Goal: Information Seeking & Learning: Learn about a topic

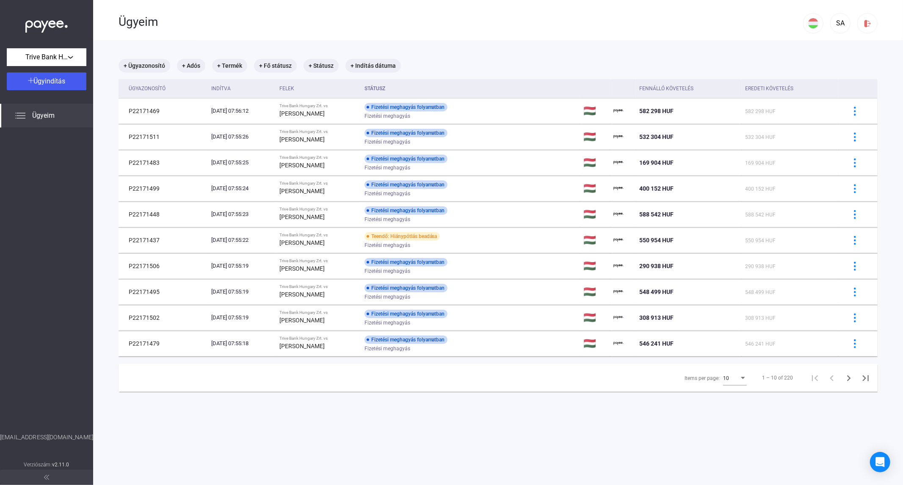
click at [723, 380] on span "10" at bounding box center [726, 378] width 6 height 6
click at [722, 399] on mat-option "25" at bounding box center [728, 393] width 37 height 15
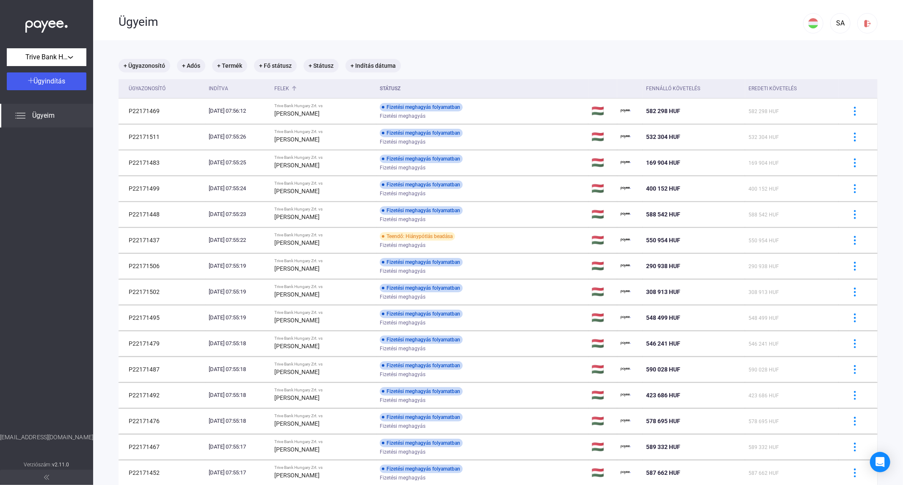
click at [289, 87] on div "Felek" at bounding box center [281, 88] width 15 height 10
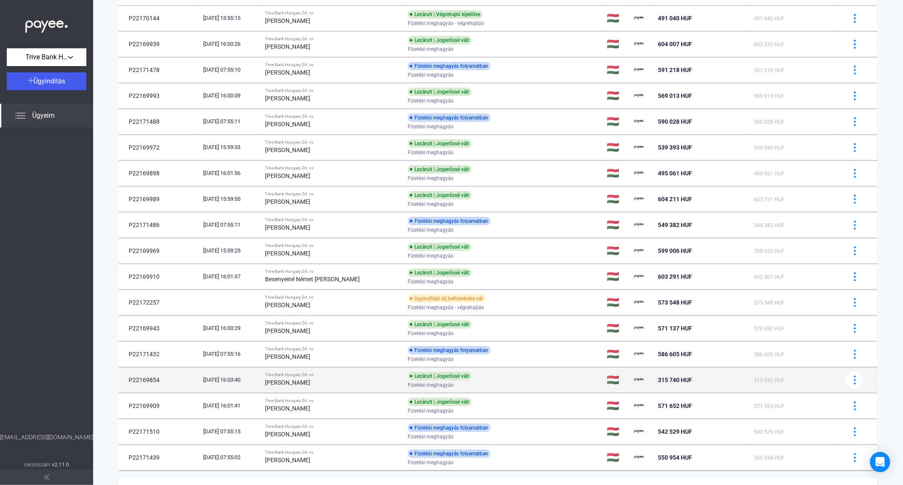
scroll to position [320, 0]
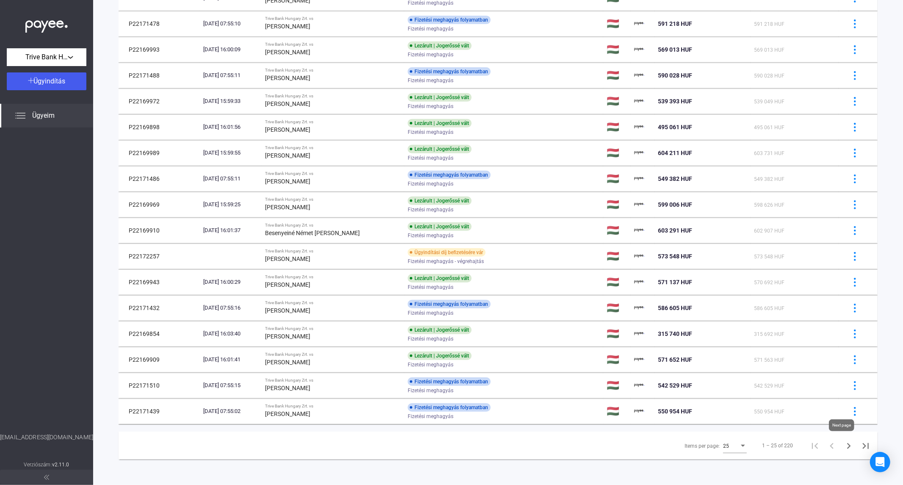
click at [812, 436] on icon "Next page" at bounding box center [849, 446] width 4 height 6
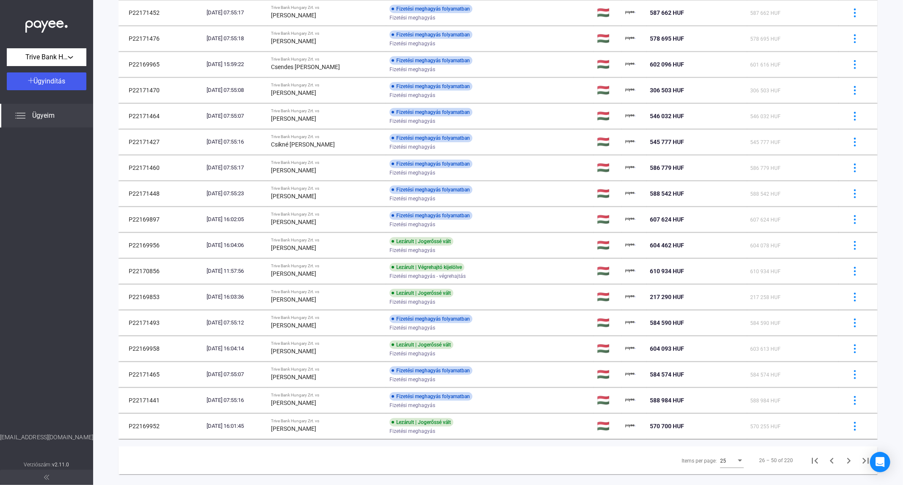
scroll to position [320, 0]
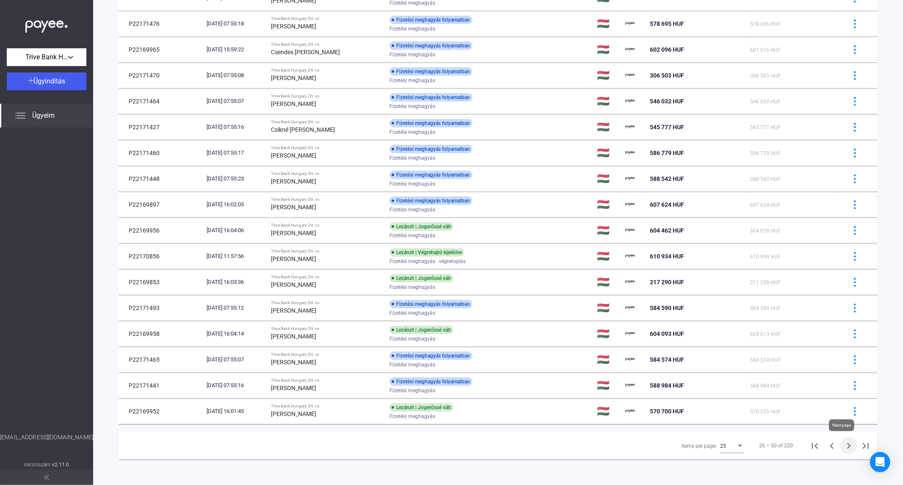
click at [812, 436] on icon "Next page" at bounding box center [849, 446] width 4 height 6
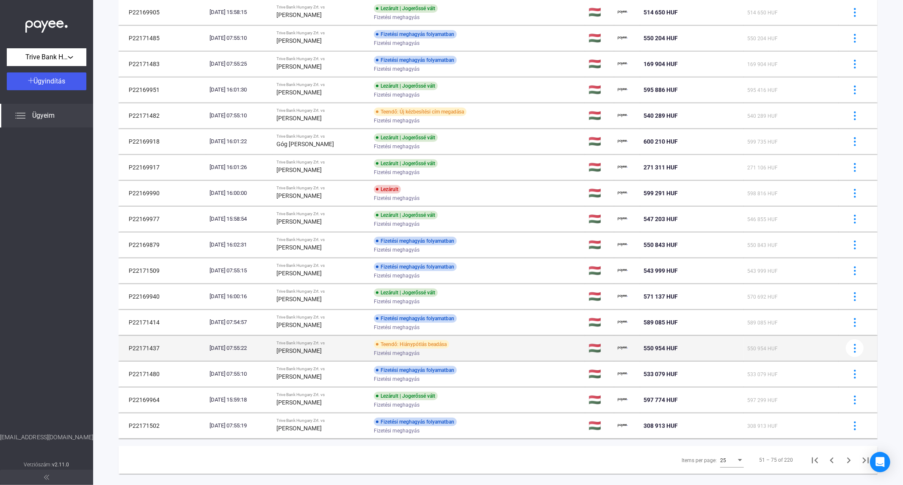
scroll to position [320, 0]
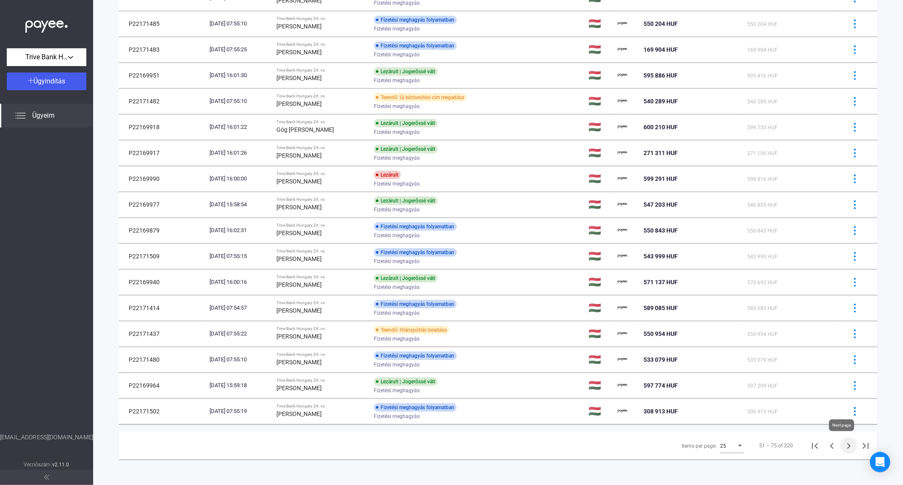
click at [812, 436] on icon "Next page" at bounding box center [849, 446] width 12 height 12
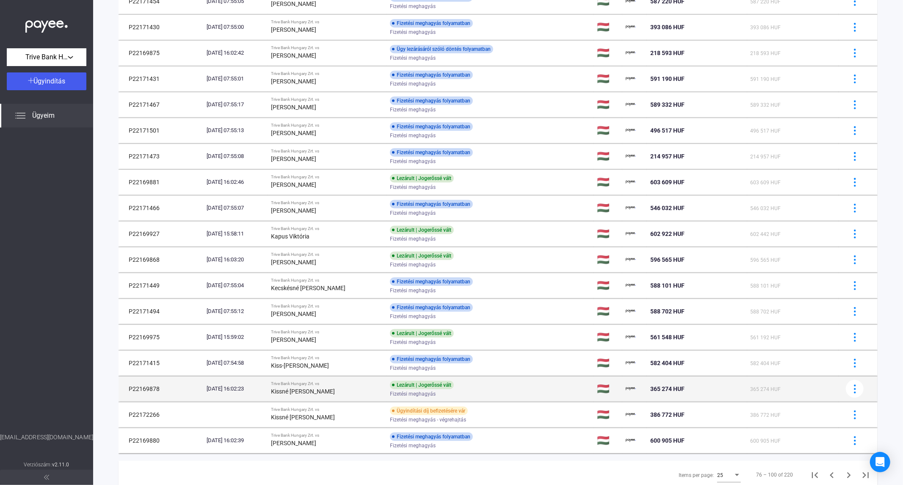
scroll to position [320, 0]
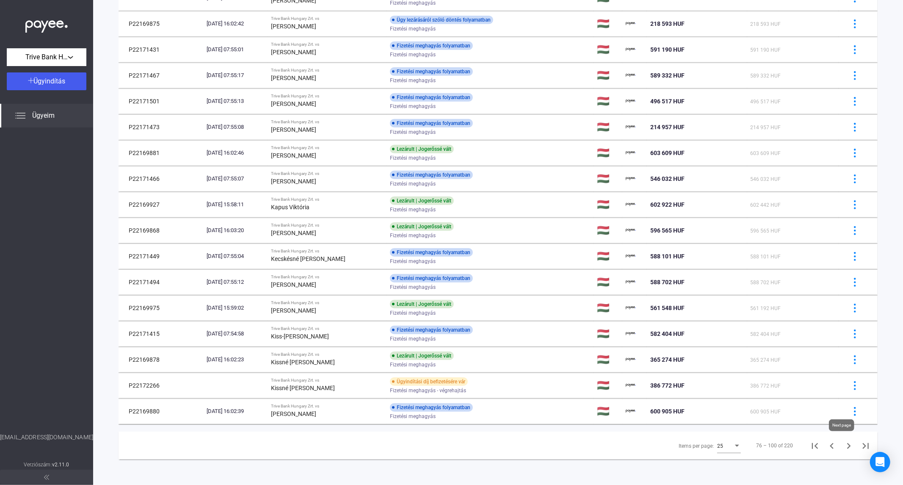
click at [812, 436] on icon "Next page" at bounding box center [849, 446] width 4 height 6
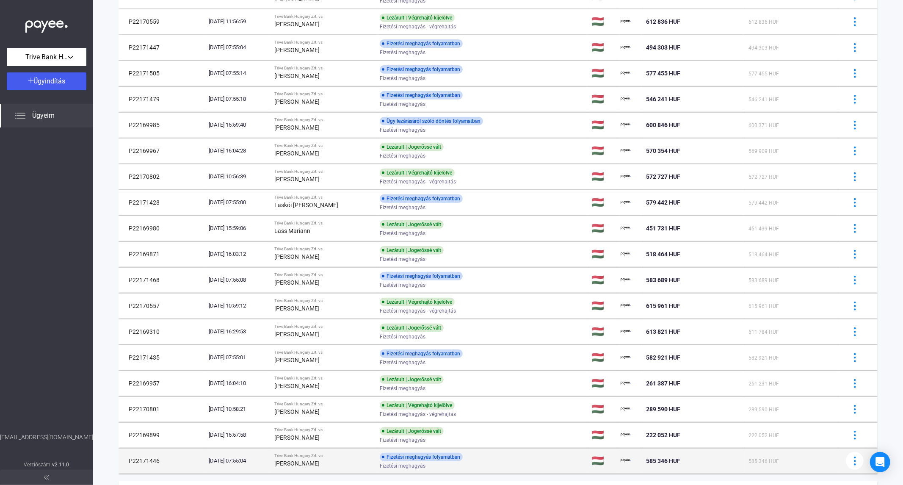
scroll to position [320, 0]
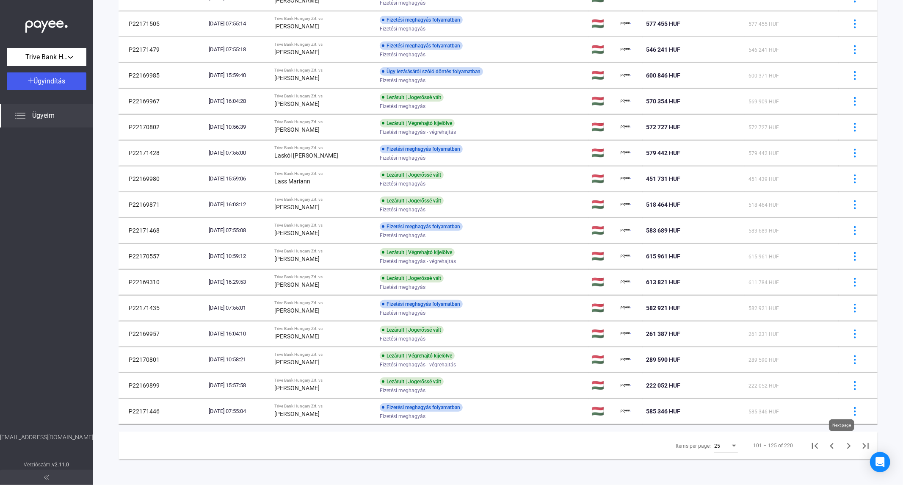
click at [812, 436] on icon "Next page" at bounding box center [849, 446] width 4 height 6
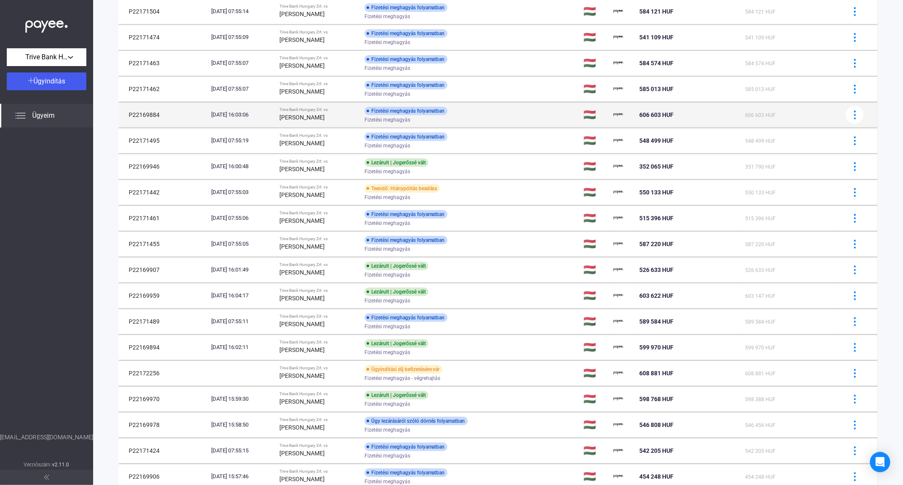
scroll to position [320, 0]
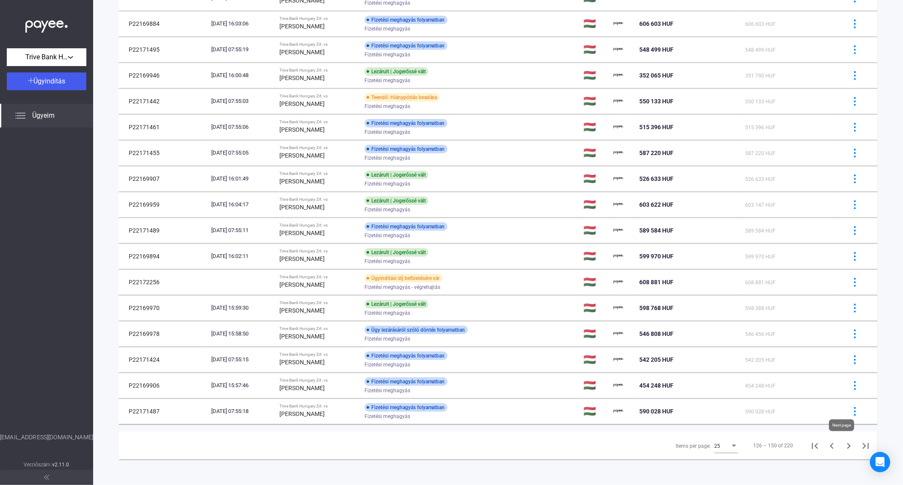
click at [812, 436] on icon "Next page" at bounding box center [849, 446] width 4 height 6
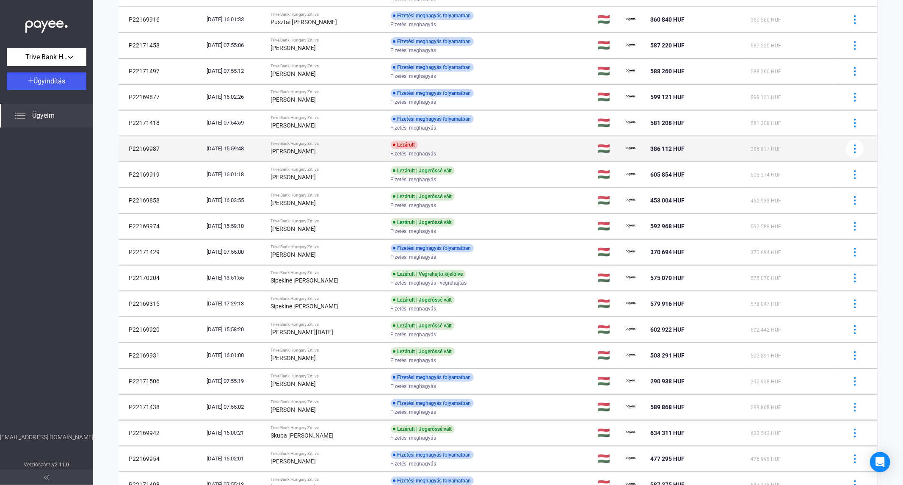
scroll to position [179, 0]
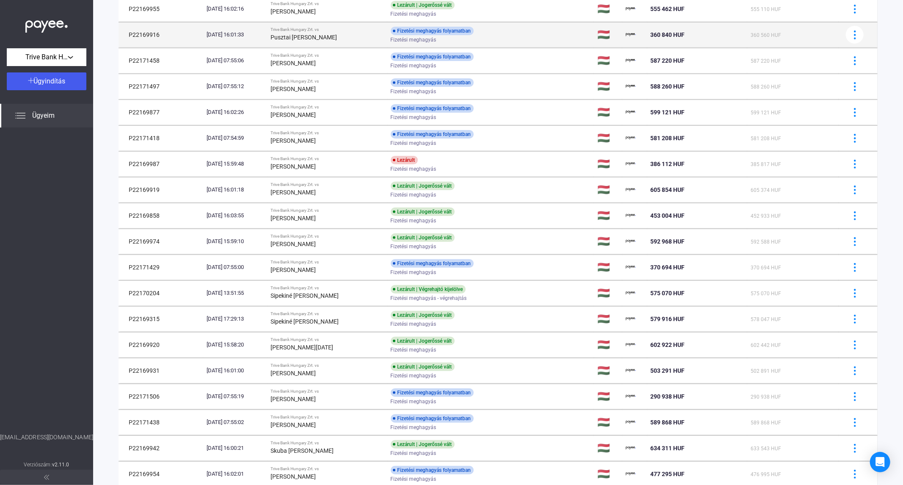
click at [329, 44] on td "Trive Bank Hungary Zrt. vs Pusztai [PERSON_NAME]" at bounding box center [328, 34] width 120 height 25
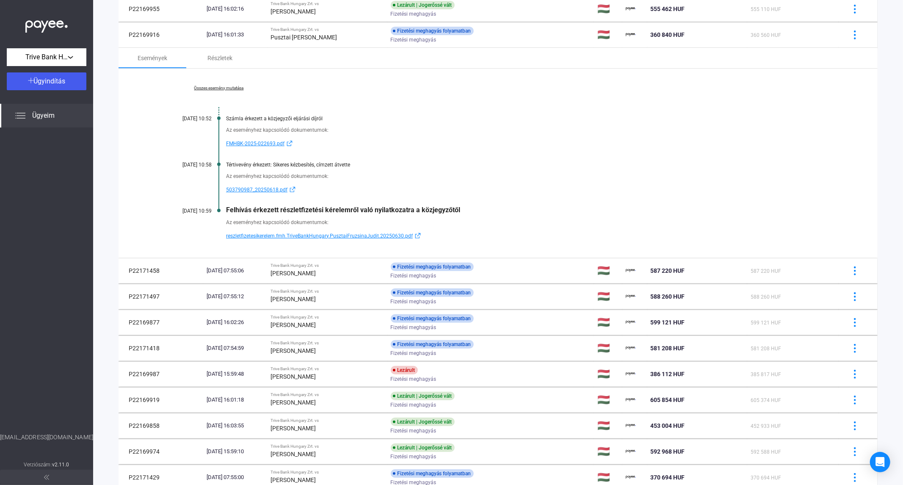
click at [43, 416] on div at bounding box center [46, 279] width 93 height 305
click at [272, 233] on span "reszletfizetesikerelem.fmh.TriveBankHungary.PusztaiFruzsinaJudit.20250630.pdf" at bounding box center [319, 236] width 187 height 10
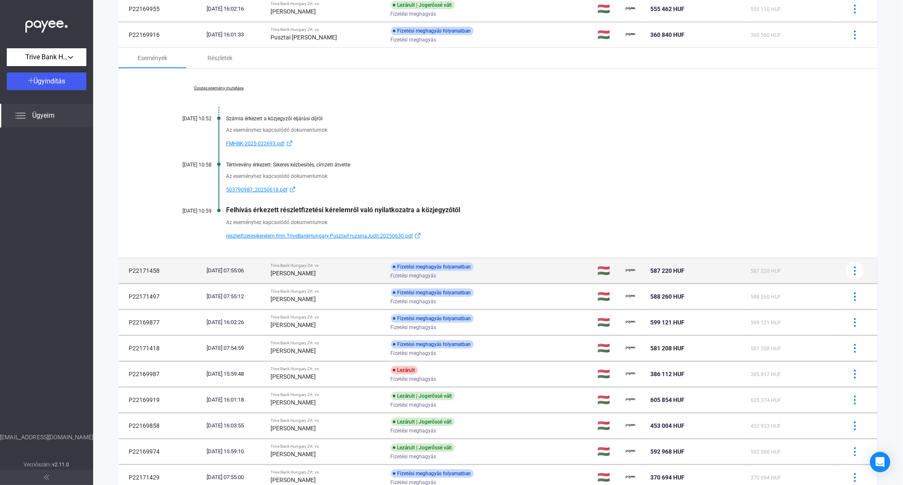
click at [383, 267] on div "Trive Bank Hungary Zrt. vs" at bounding box center [327, 265] width 113 height 5
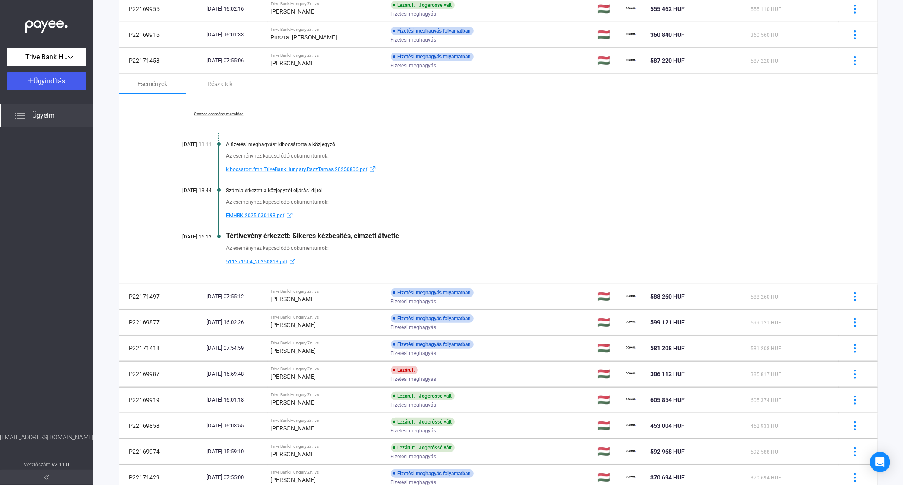
click at [222, 115] on link "Összes esemény mutatása" at bounding box center [219, 113] width 116 height 5
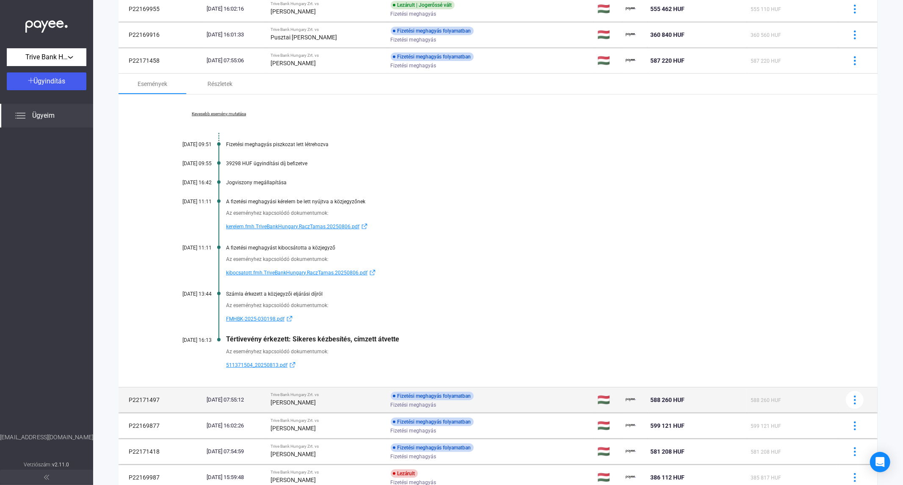
click at [316, 402] on strong "[PERSON_NAME]" at bounding box center [293, 402] width 45 height 7
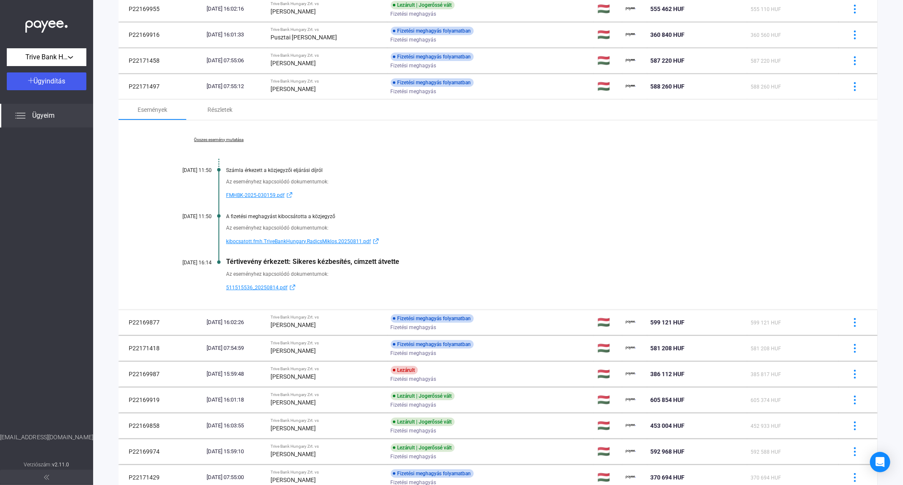
click at [237, 137] on link "Összes esemény mutatása" at bounding box center [219, 139] width 116 height 5
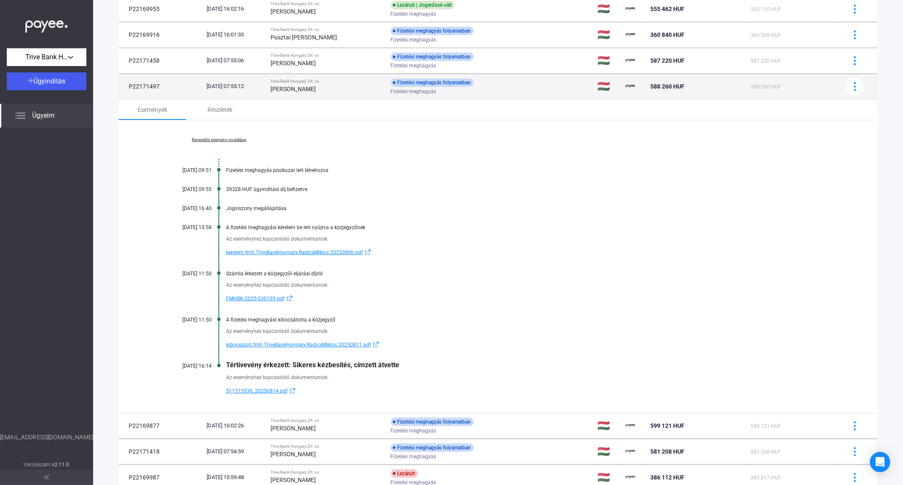
click at [352, 92] on div "[PERSON_NAME]" at bounding box center [327, 89] width 113 height 10
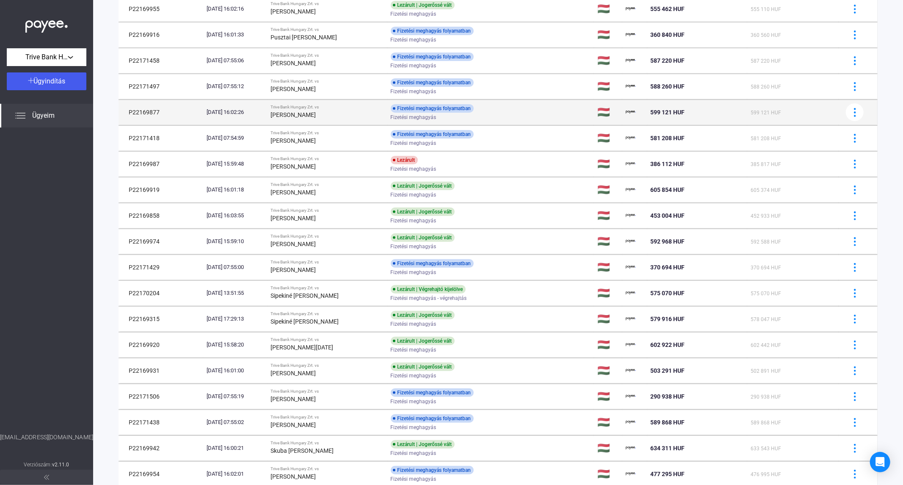
click at [331, 119] on div "[PERSON_NAME]" at bounding box center [327, 115] width 113 height 10
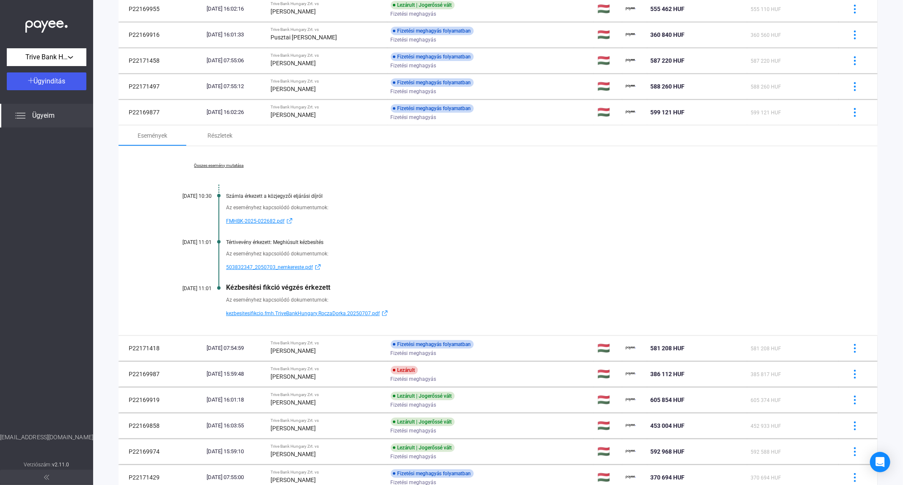
click at [213, 163] on link "Összes esemény mutatása" at bounding box center [219, 165] width 116 height 5
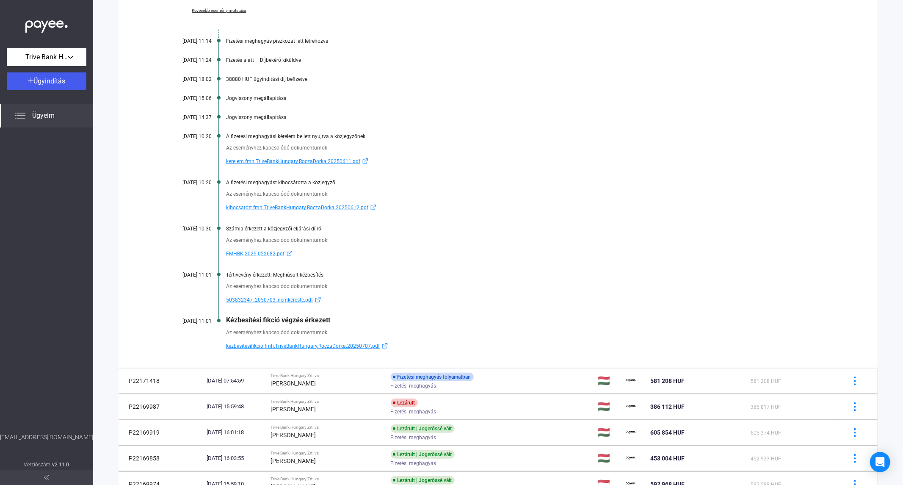
scroll to position [462, 0]
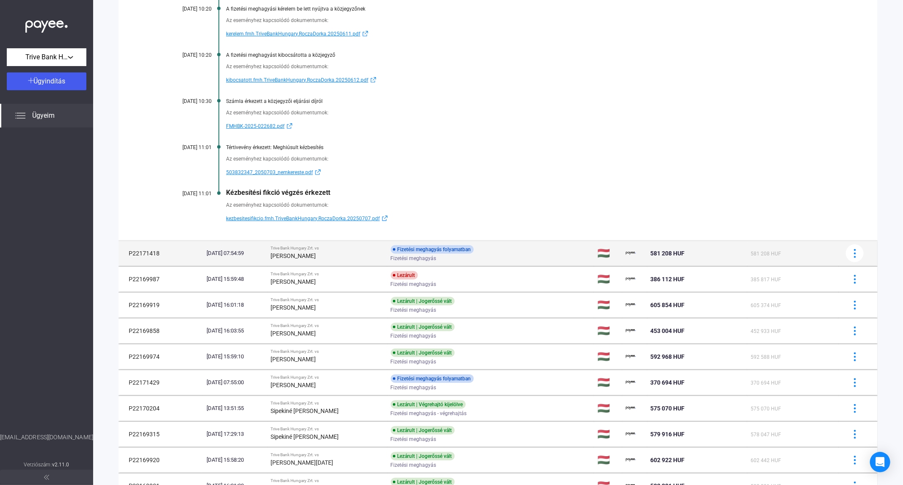
click at [284, 255] on td "Trive Bank Hungary Zrt. vs [PERSON_NAME]" at bounding box center [328, 252] width 120 height 25
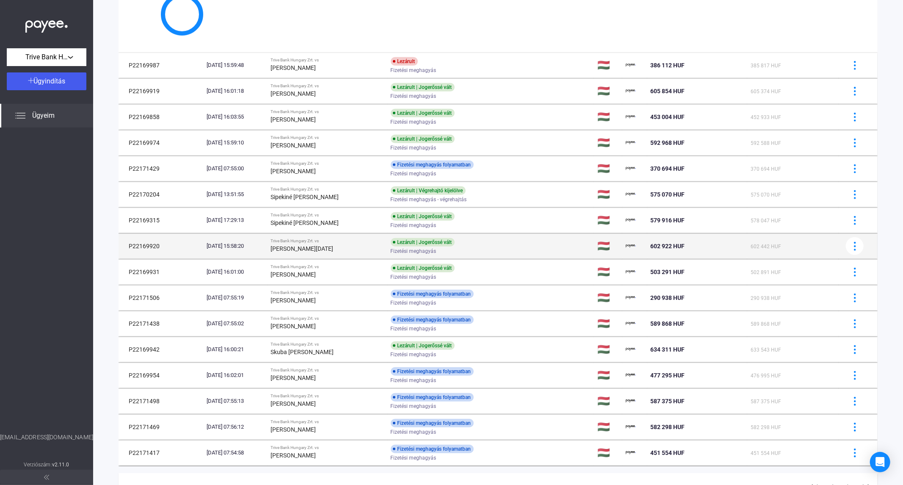
scroll to position [187, 0]
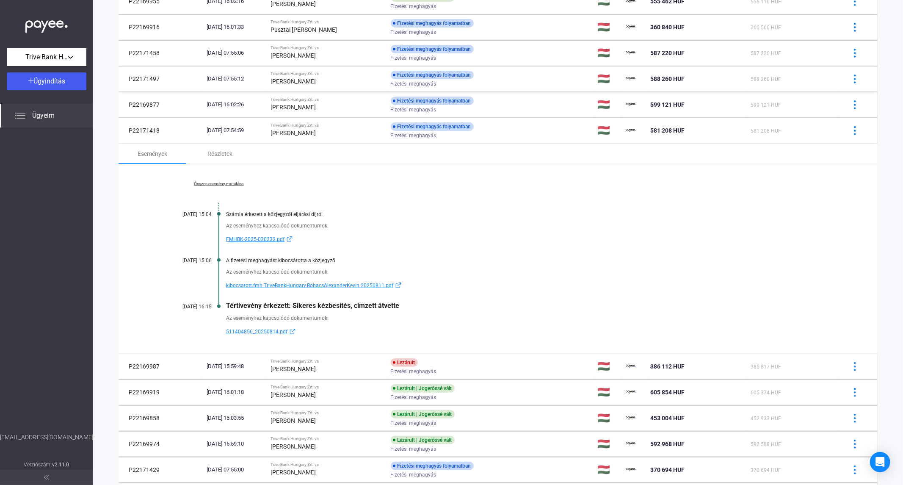
click at [223, 184] on link "Összes esemény mutatása" at bounding box center [219, 183] width 116 height 5
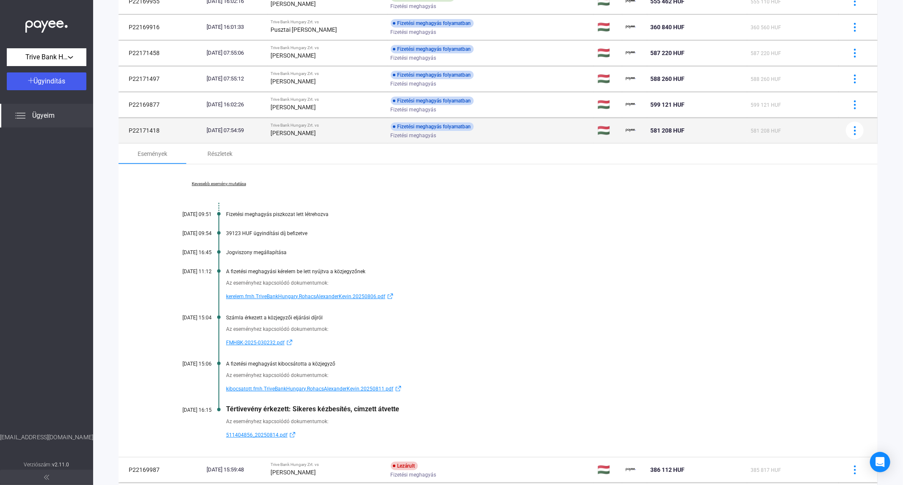
click at [351, 136] on div "[PERSON_NAME]" at bounding box center [327, 133] width 113 height 10
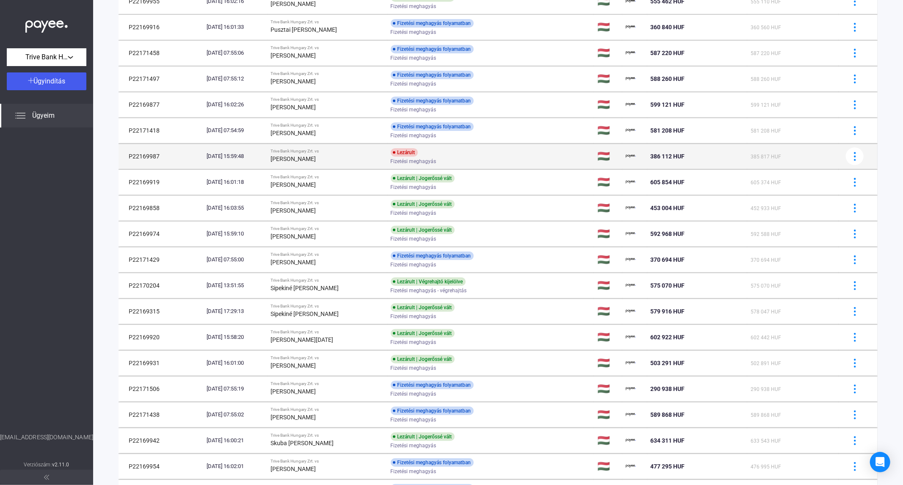
click at [337, 156] on div "[PERSON_NAME]" at bounding box center [327, 159] width 113 height 10
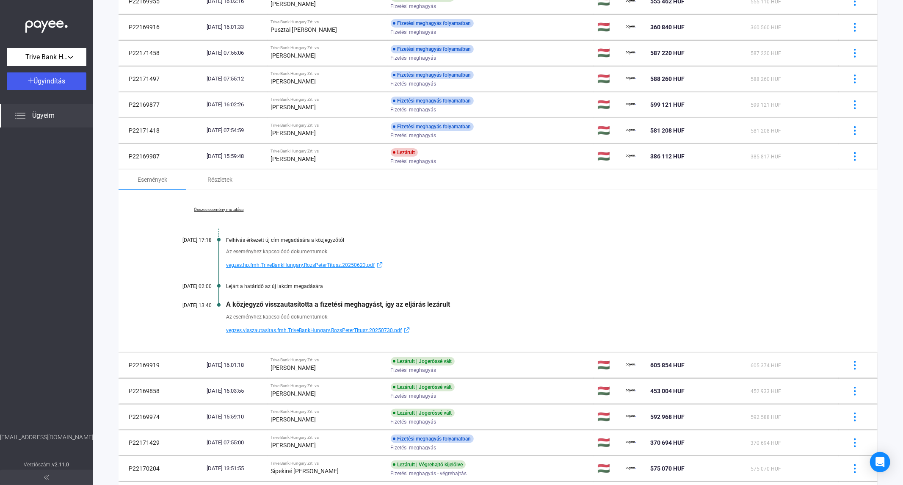
click at [264, 331] on span "vegzes.visszautasitas.fmh.TriveBankHungary.RozsPeterTitusz.20250730.pdf" at bounding box center [314, 330] width 176 height 10
click at [308, 262] on span "vegzes.hp.fmh.TriveBankHungary.RozsPeterTitusz.20250623.pdf" at bounding box center [300, 265] width 149 height 10
click at [221, 212] on link "Összes esemény mutatása" at bounding box center [219, 209] width 116 height 5
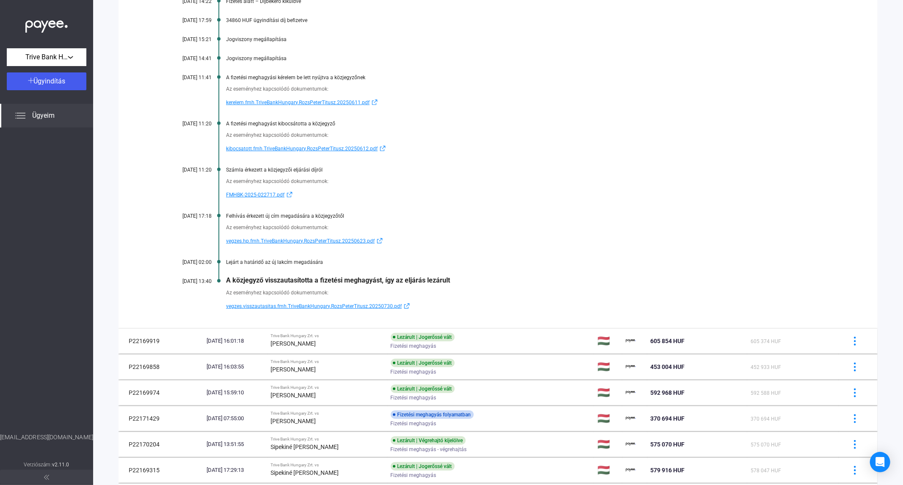
scroll to position [469, 0]
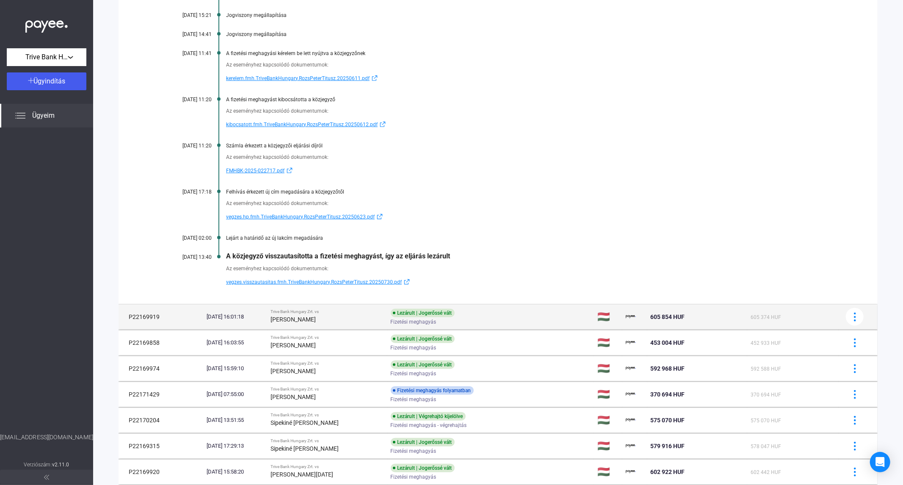
click at [321, 315] on div "[PERSON_NAME]" at bounding box center [327, 319] width 113 height 10
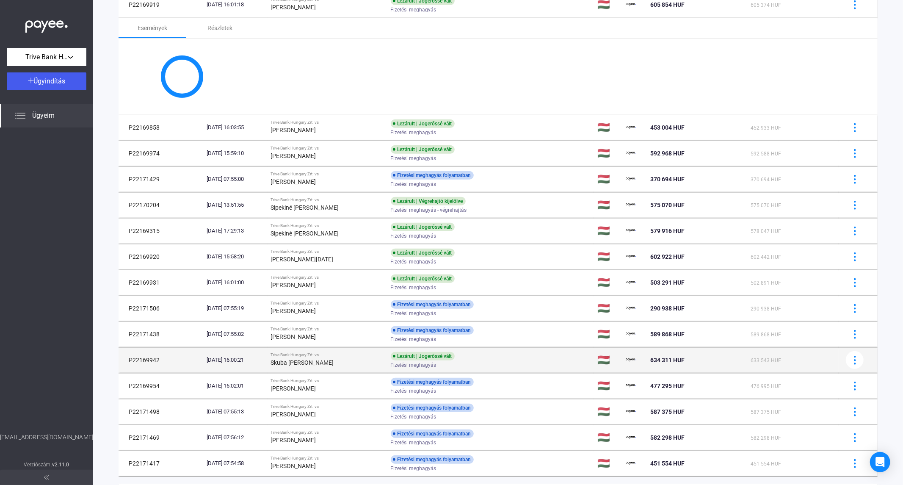
scroll to position [364, 0]
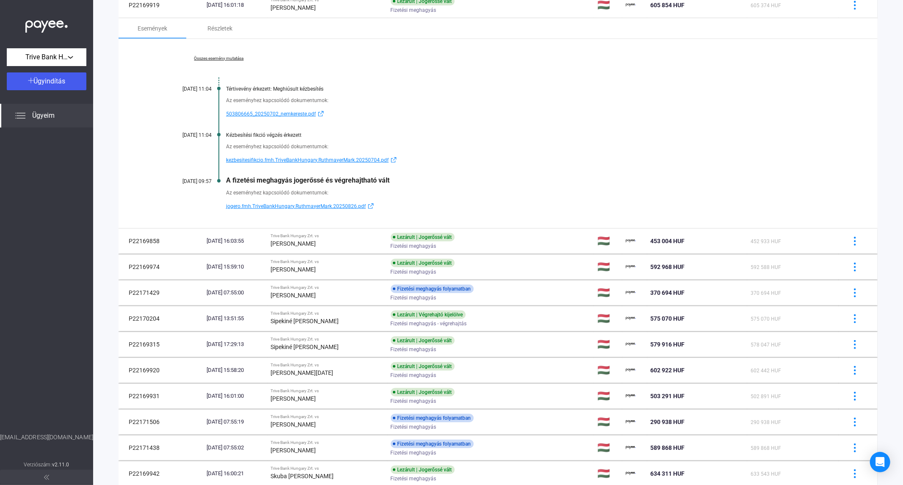
click at [234, 58] on link "Összes esemény mutatása" at bounding box center [219, 58] width 116 height 5
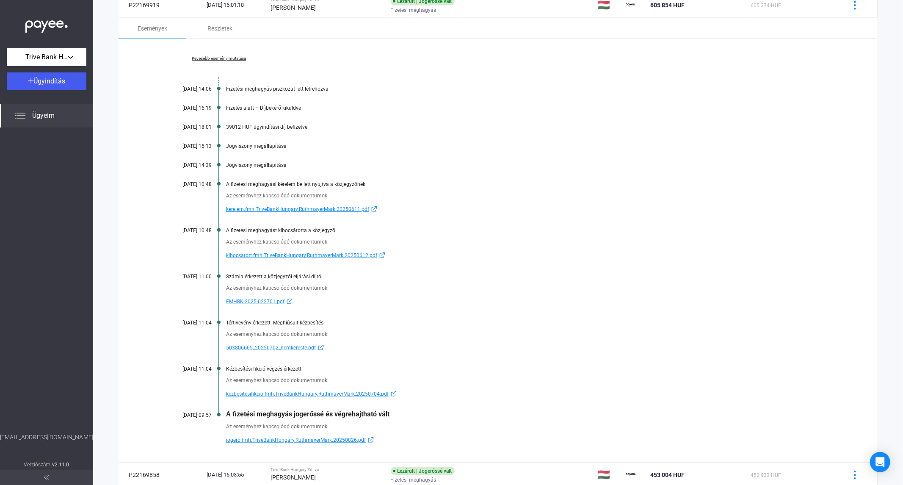
click at [515, 327] on div "Az eseményhez kapcsolódó dokumentumok: 503806665_20250702_nemkereste.pdf" at bounding box center [498, 338] width 674 height 27
click at [314, 9] on strong "[PERSON_NAME]" at bounding box center [293, 7] width 45 height 7
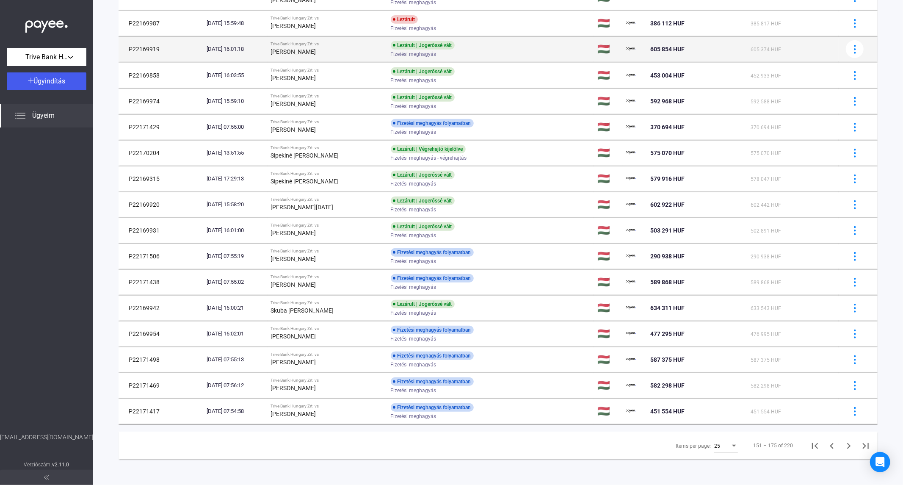
scroll to position [320, 0]
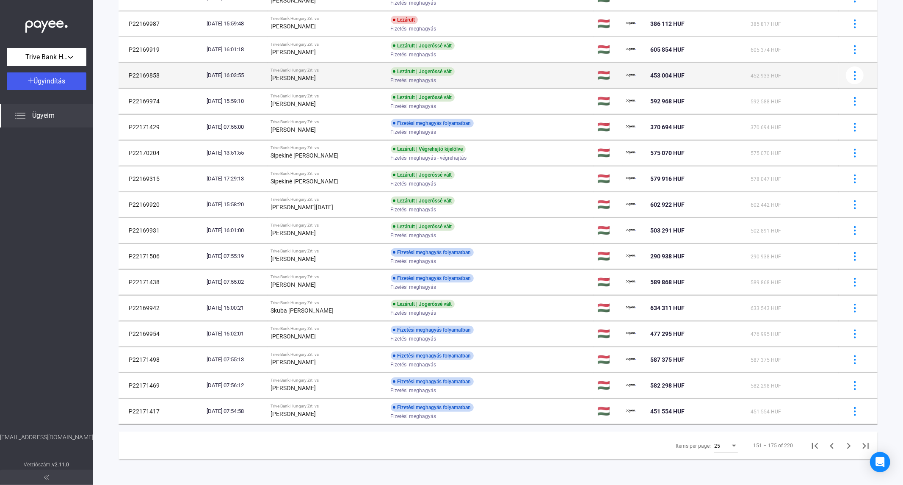
click at [321, 82] on td "Trive Bank Hungary Zrt. vs [PERSON_NAME]" at bounding box center [328, 75] width 120 height 25
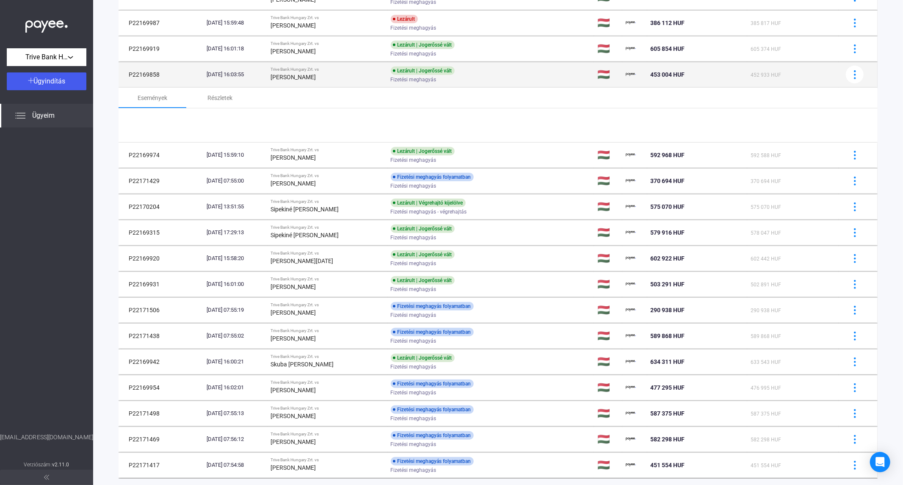
scroll to position [364, 0]
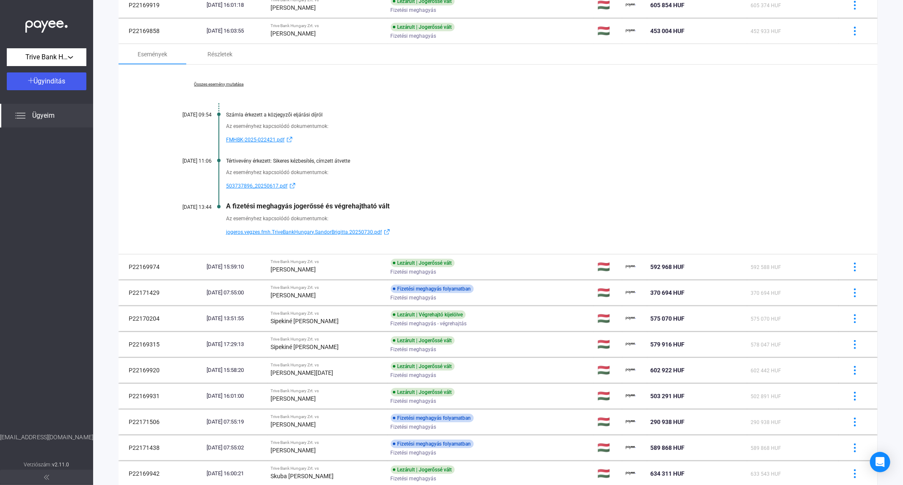
click at [230, 83] on link "Összes esemény mutatása" at bounding box center [219, 84] width 116 height 5
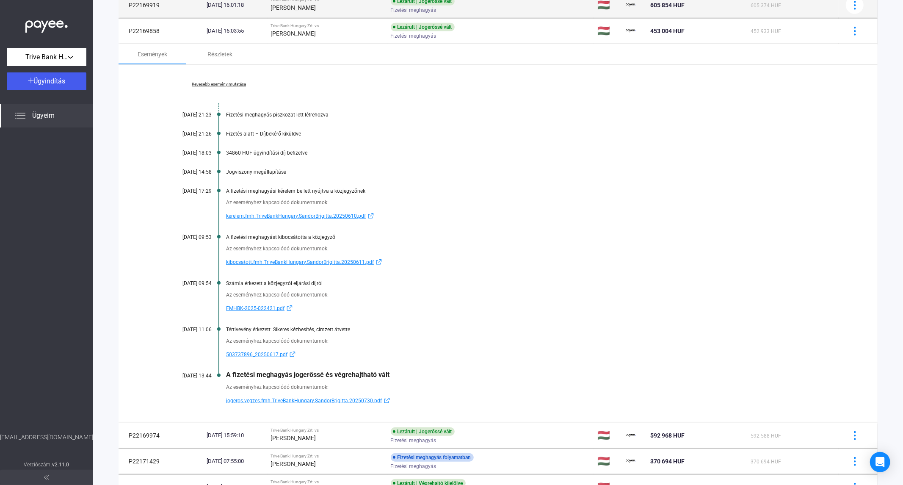
click at [316, 8] on strong "[PERSON_NAME]" at bounding box center [293, 7] width 45 height 7
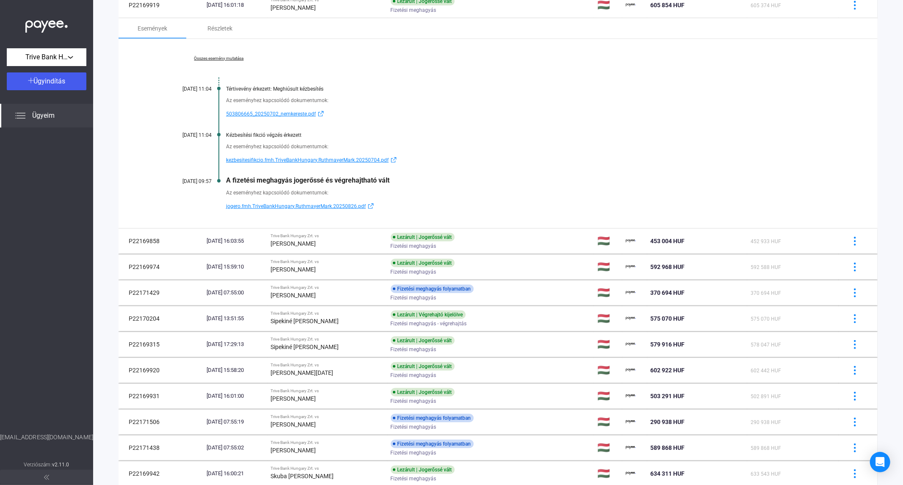
click at [316, 204] on span "jogero.fmh.TriveBankHungary.RuthmayerMark.20250826.pdf" at bounding box center [296, 206] width 140 height 10
click at [285, 16] on td "Trive Bank Hungary Zrt. vs [PERSON_NAME]" at bounding box center [328, 4] width 120 height 25
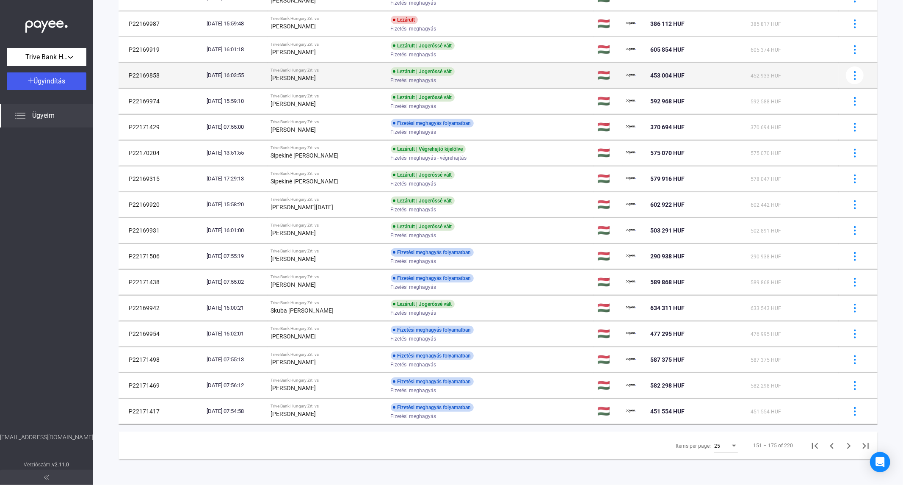
click at [292, 64] on td "Trive Bank Hungary Zrt. vs [PERSON_NAME]" at bounding box center [328, 75] width 120 height 25
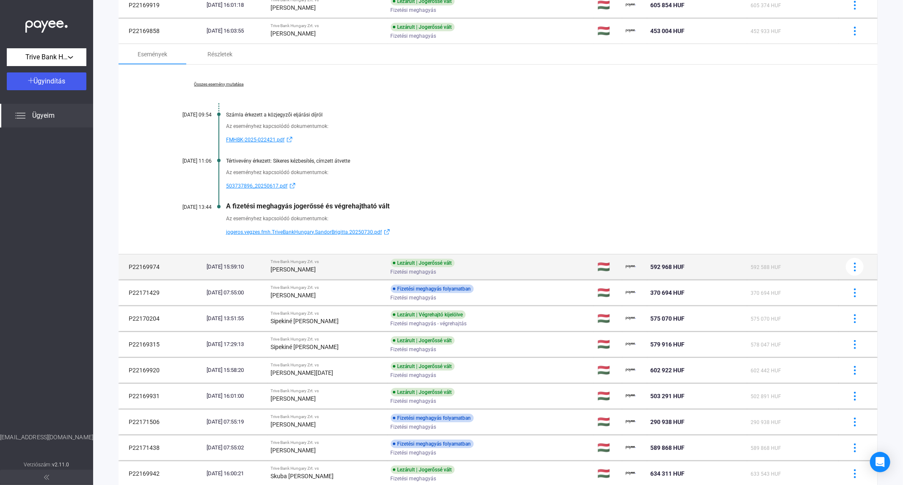
click at [316, 272] on strong "[PERSON_NAME]" at bounding box center [293, 269] width 45 height 7
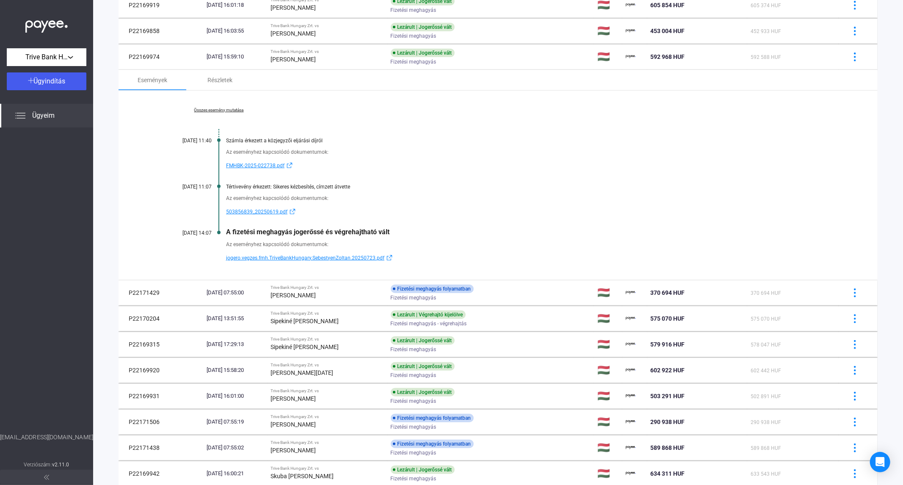
click at [222, 112] on link "Összes esemény mutatása" at bounding box center [219, 110] width 116 height 5
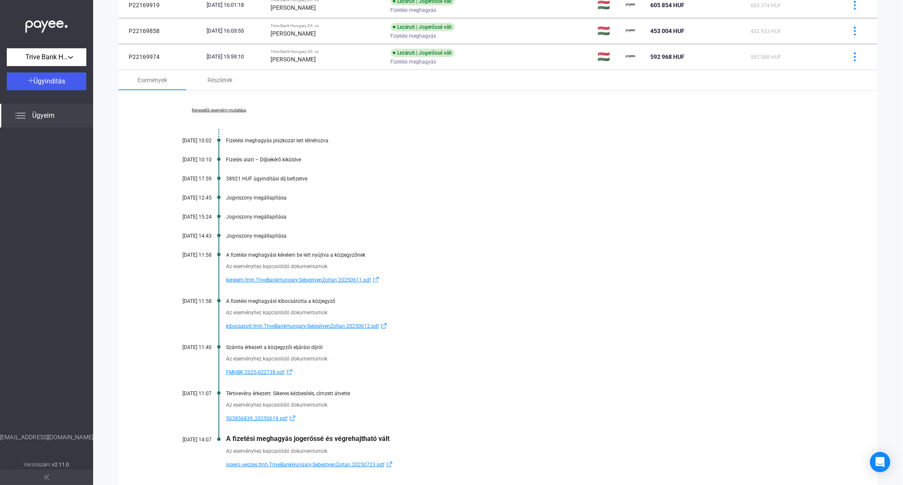
drag, startPoint x: 730, startPoint y: 100, endPoint x: 737, endPoint y: 100, distance: 7.2
click at [730, 100] on div "Kevesebb esemény mutatása [DATE] 10:02 Fizetési meghagyás piszkozat lett létreh…" at bounding box center [498, 289] width 759 height 396
click at [778, 165] on div "Kevesebb esemény mutatása [DATE] 10:02 Fizetési meghagyás piszkozat lett létreh…" at bounding box center [498, 289] width 759 height 396
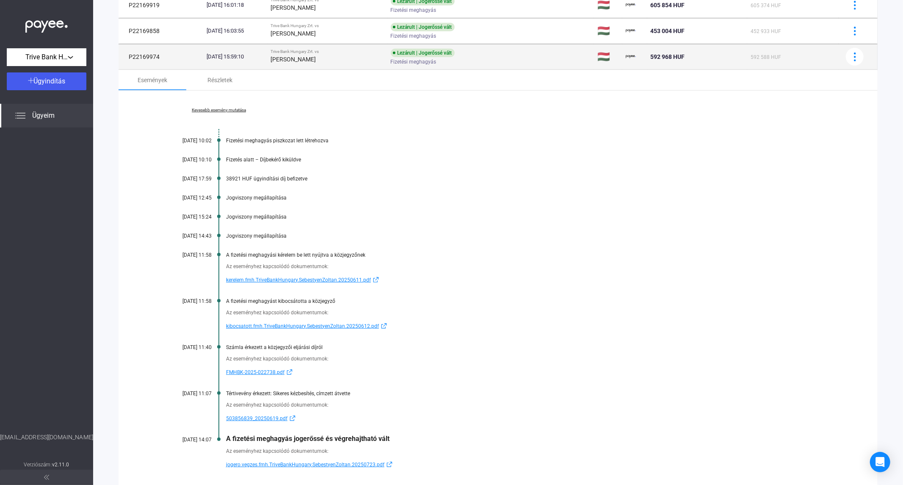
click at [268, 65] on td "[DATE] 15:59:10" at bounding box center [235, 56] width 64 height 25
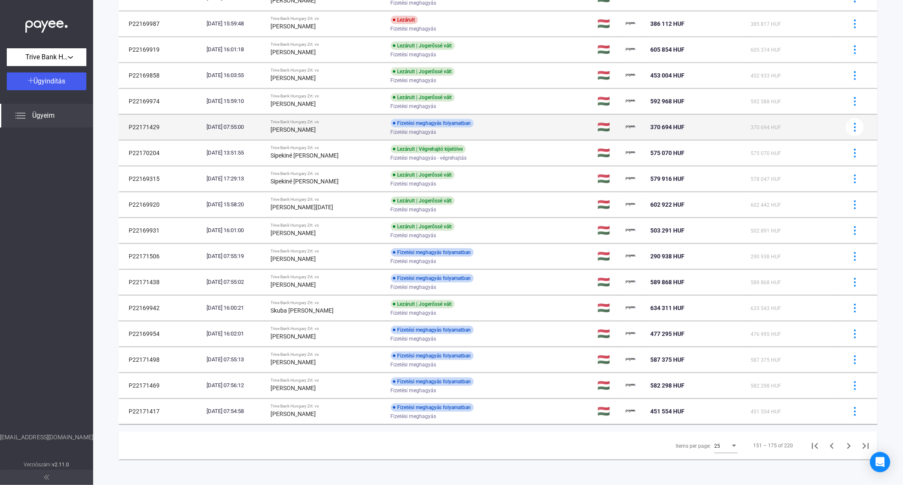
click at [291, 124] on div "[PERSON_NAME]" at bounding box center [327, 129] width 113 height 10
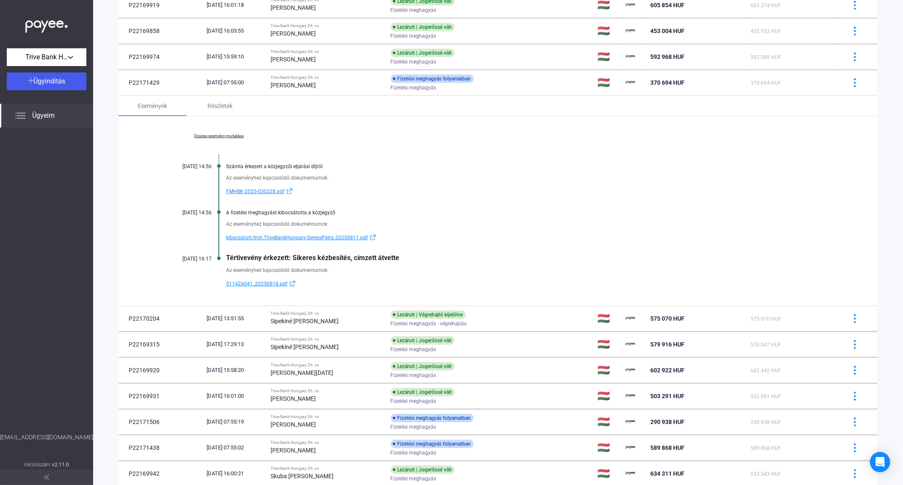
click at [214, 136] on link "Összes esemény mutatása" at bounding box center [219, 135] width 116 height 5
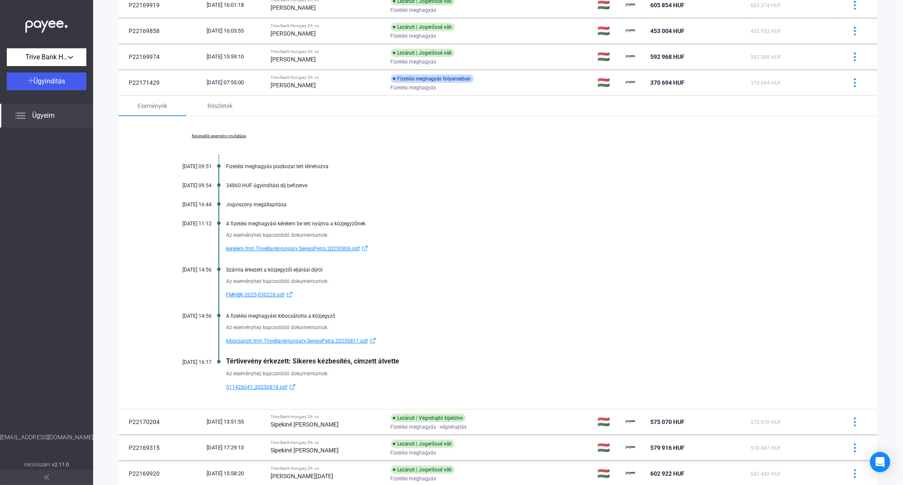
click at [140, 183] on div "Kevesebb esemény mutatása [DATE] 09:51 Fizetési meghagyás piszkozat lett létreh…" at bounding box center [498, 262] width 759 height 292
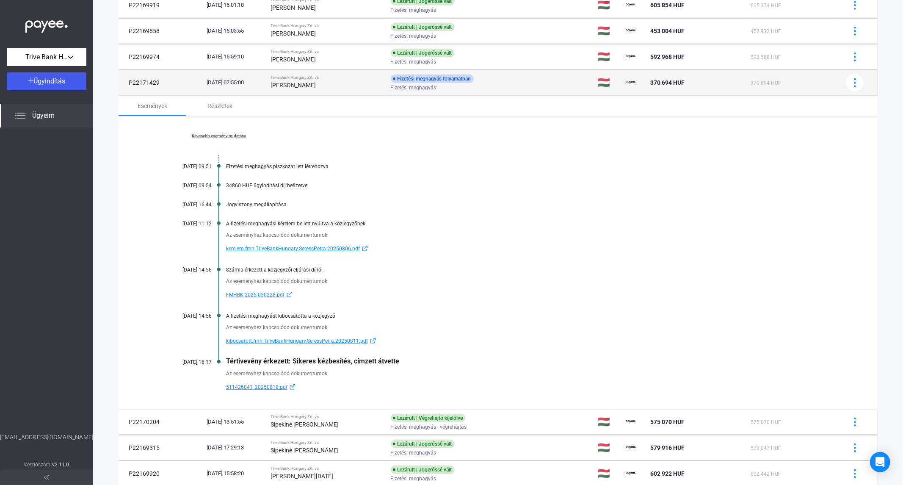
click at [325, 85] on div "[PERSON_NAME]" at bounding box center [327, 85] width 113 height 10
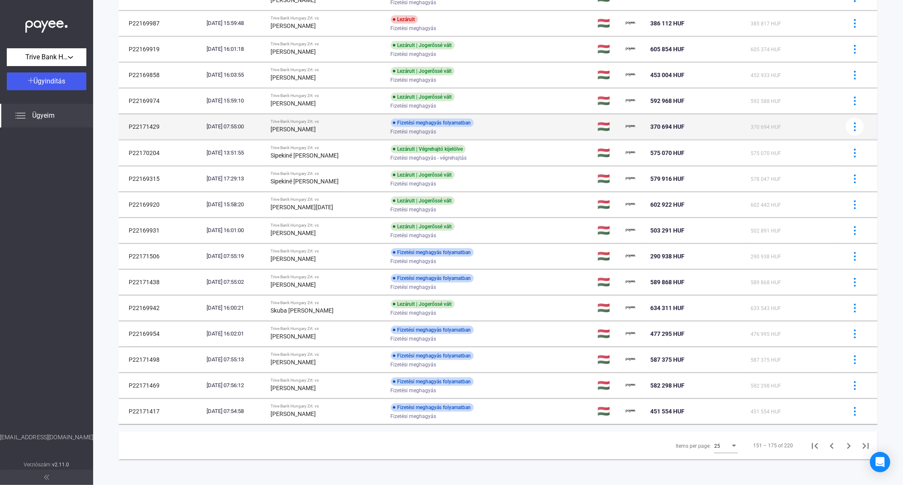
scroll to position [320, 0]
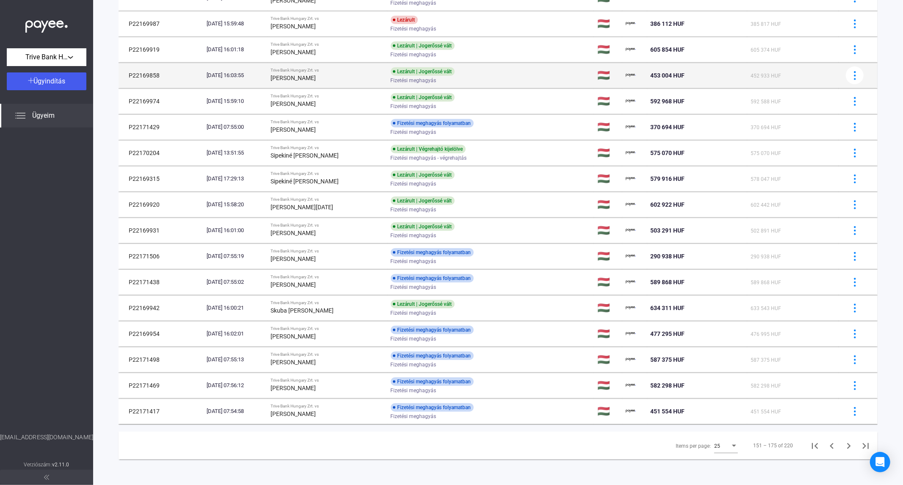
drag, startPoint x: 353, startPoint y: 159, endPoint x: 428, endPoint y: 32, distance: 148.0
click at [351, 157] on div "Sipekiné [PERSON_NAME]" at bounding box center [327, 155] width 113 height 10
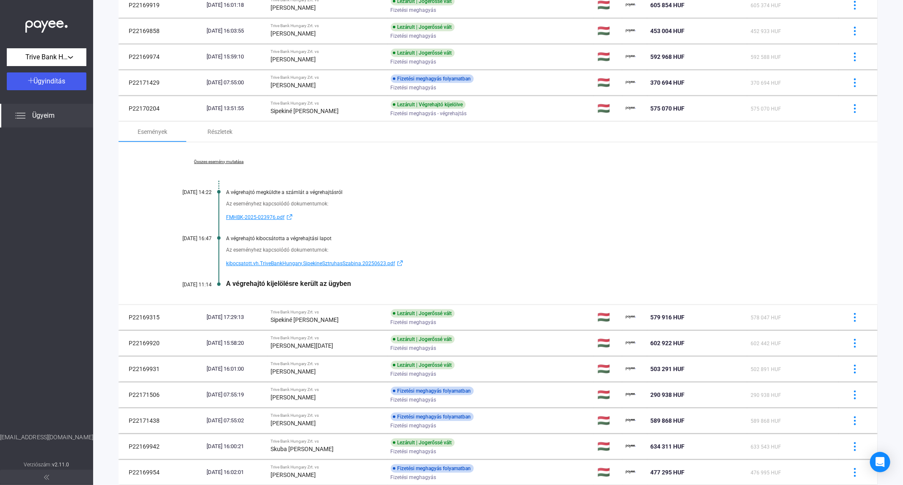
click at [237, 163] on link "Összes esemény mutatása" at bounding box center [219, 161] width 116 height 5
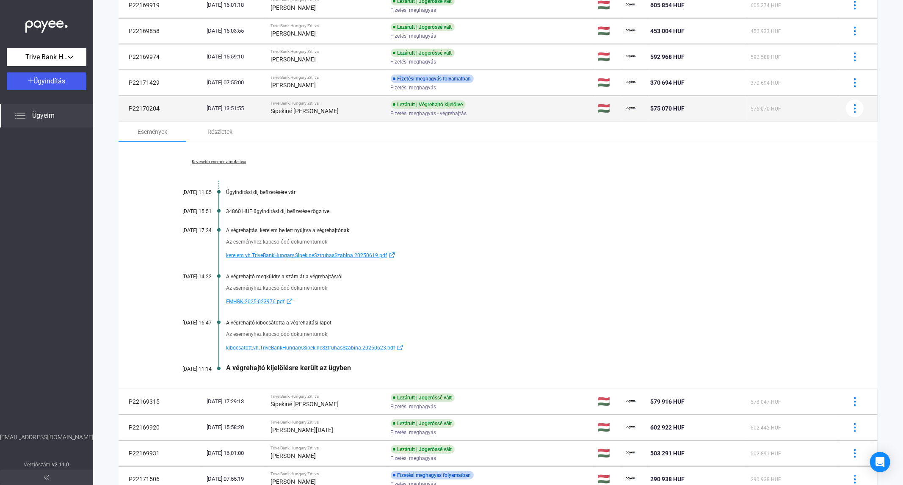
click at [378, 113] on div "Sipekiné [PERSON_NAME]" at bounding box center [327, 111] width 113 height 10
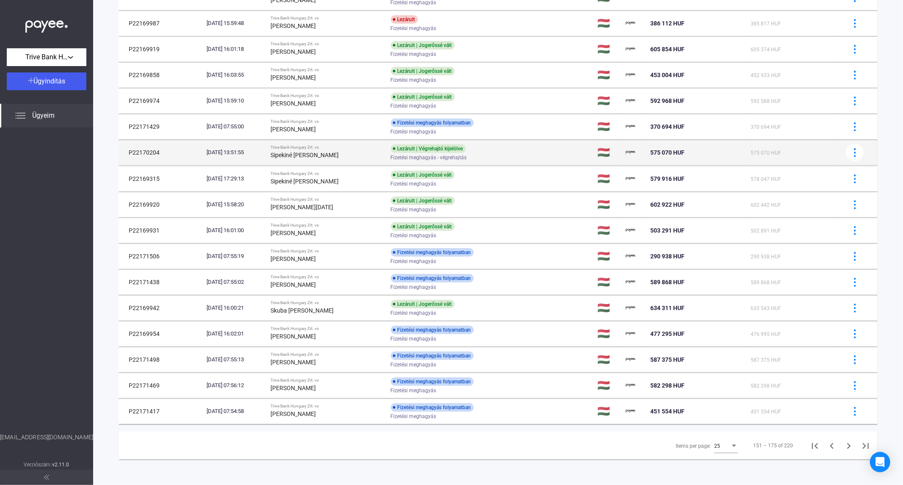
scroll to position [320, 0]
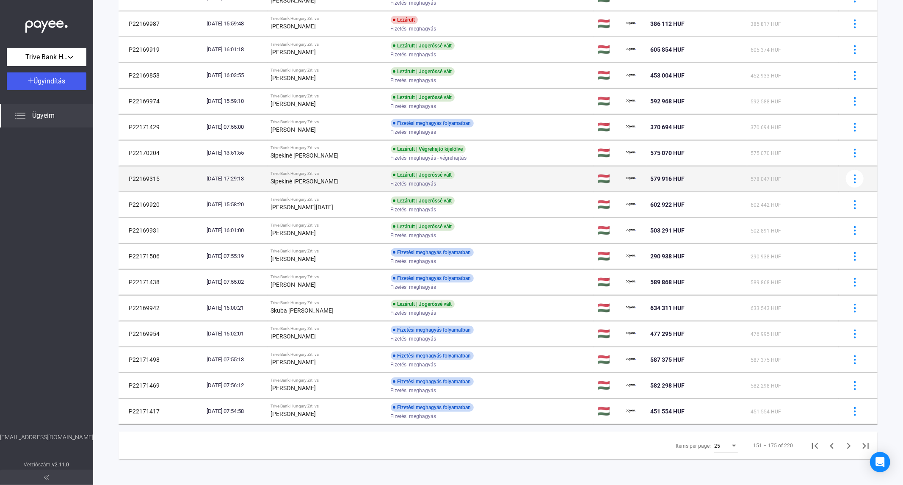
click at [339, 179] on strong "Sipekiné [PERSON_NAME]" at bounding box center [305, 181] width 68 height 7
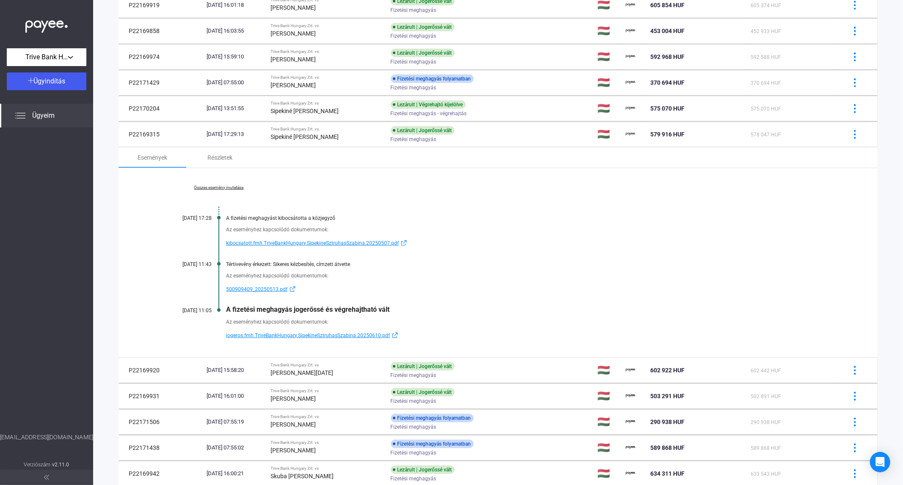
click at [218, 187] on link "Összes esemény mutatása" at bounding box center [219, 187] width 116 height 5
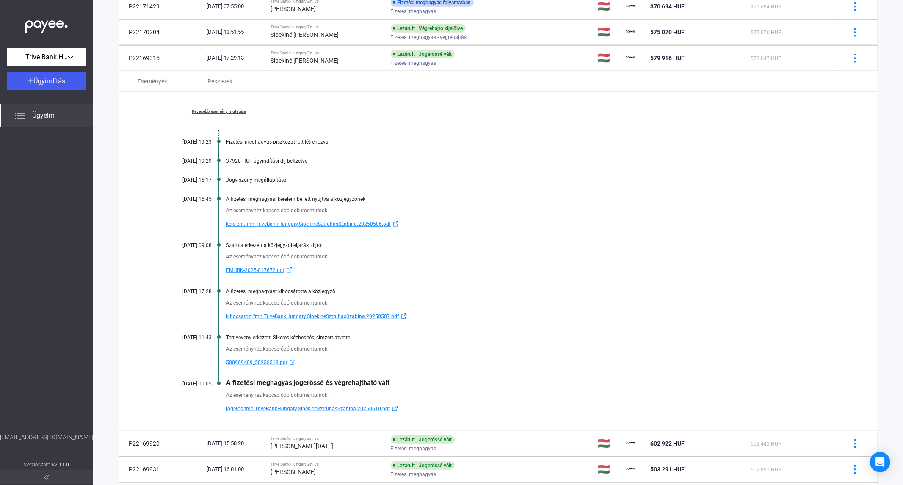
scroll to position [458, 0]
